Goal: Browse casually

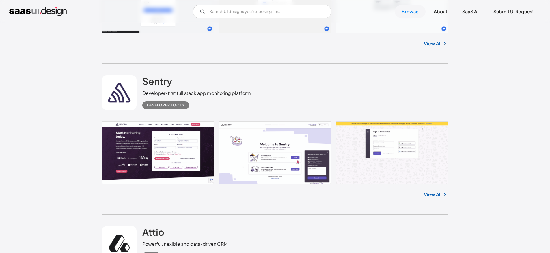
scroll to position [7109, 0]
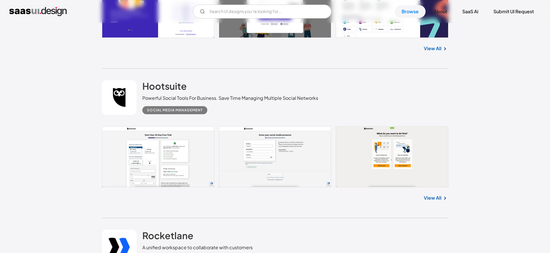
scroll to position [8444, 0]
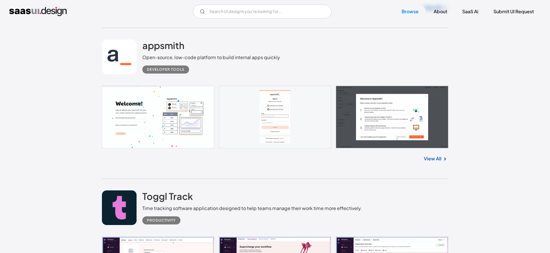
scroll to position [12185, 0]
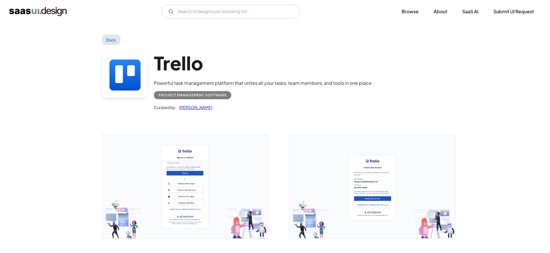
click at [168, 145] on img "open lightbox" at bounding box center [185, 187] width 166 height 104
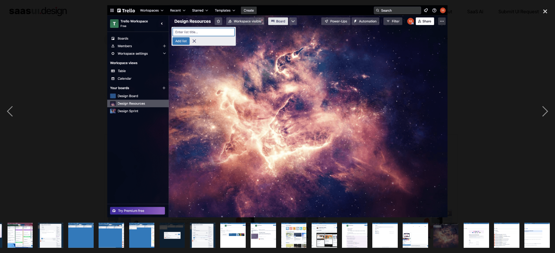
scroll to position [0, 150]
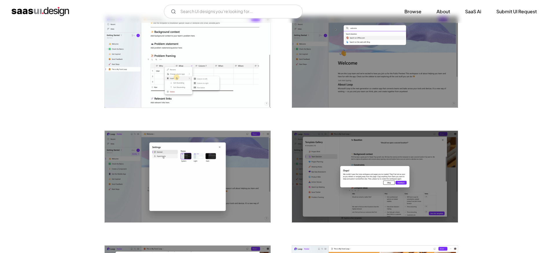
scroll to position [350, 0]
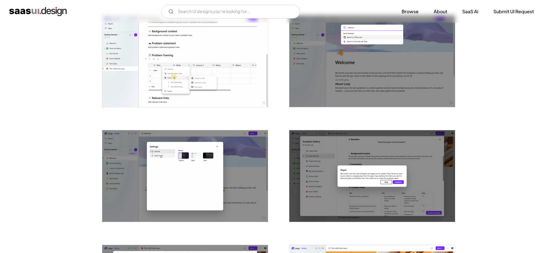
click at [203, 176] on img "open lightbox" at bounding box center [185, 176] width 166 height 92
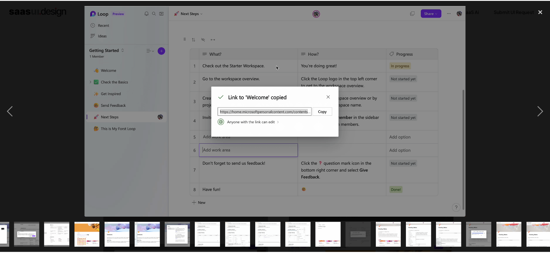
scroll to position [0, 210]
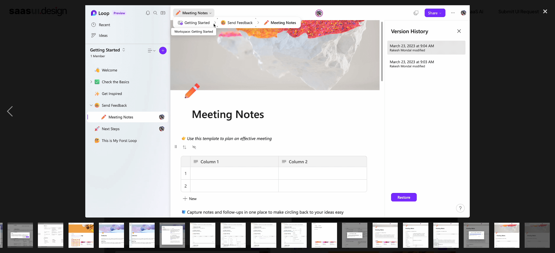
click at [510, 54] on div at bounding box center [277, 111] width 555 height 213
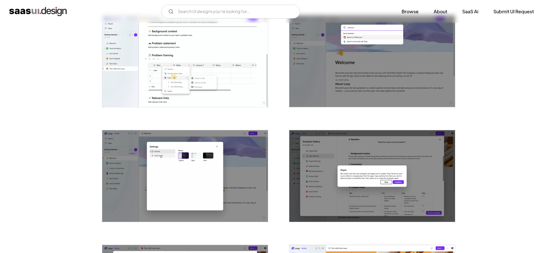
scroll to position [0, 0]
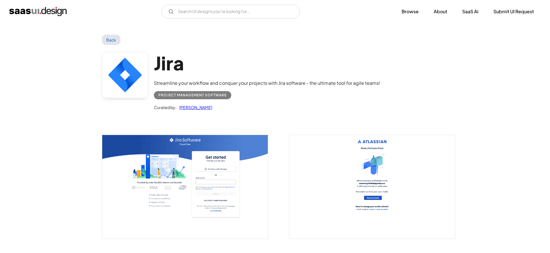
click at [153, 151] on img "open lightbox" at bounding box center [185, 187] width 166 height 104
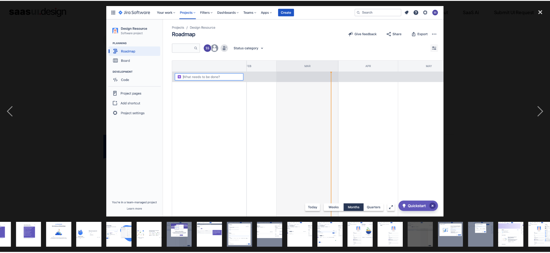
scroll to position [0, 180]
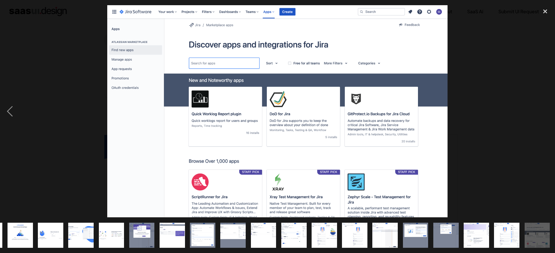
click at [484, 99] on div at bounding box center [277, 111] width 555 height 213
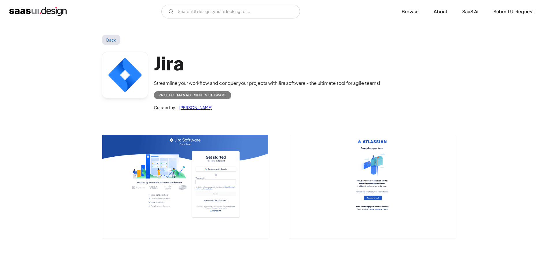
scroll to position [1, 0]
